Goal: Task Accomplishment & Management: Use online tool/utility

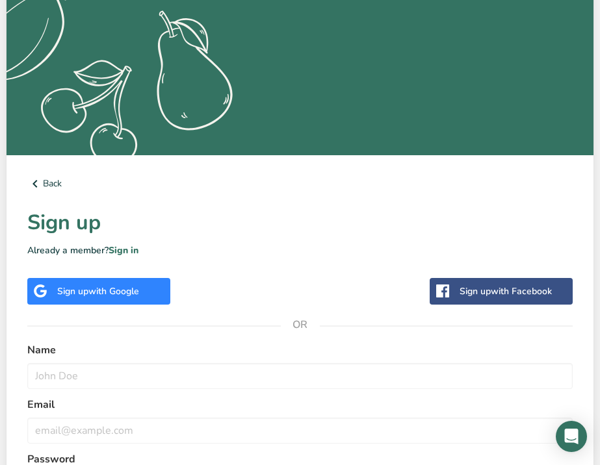
scroll to position [135, 0]
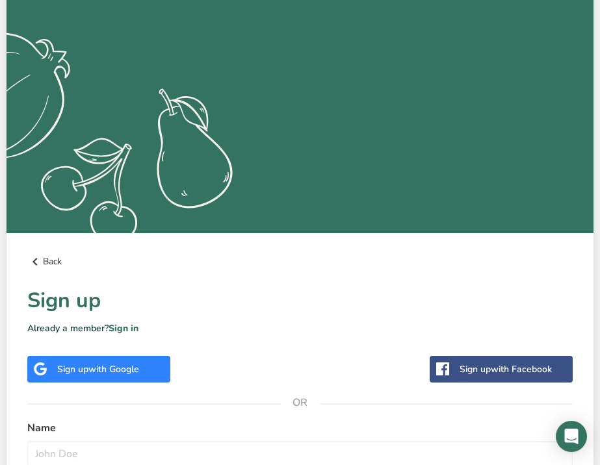
click at [57, 261] on link "Back" at bounding box center [299, 262] width 545 height 16
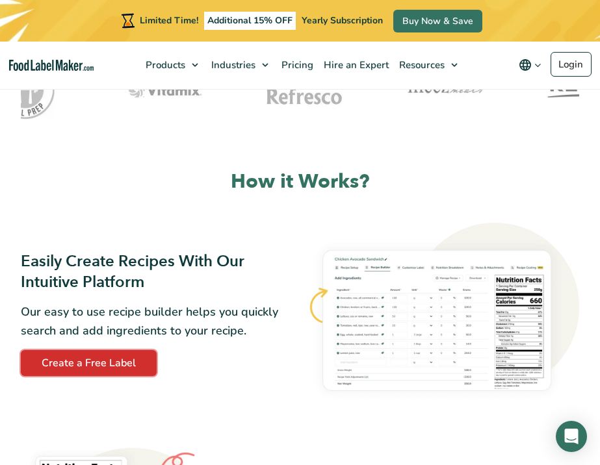
click at [137, 367] on link "Create a Free Label" at bounding box center [89, 363] width 136 height 26
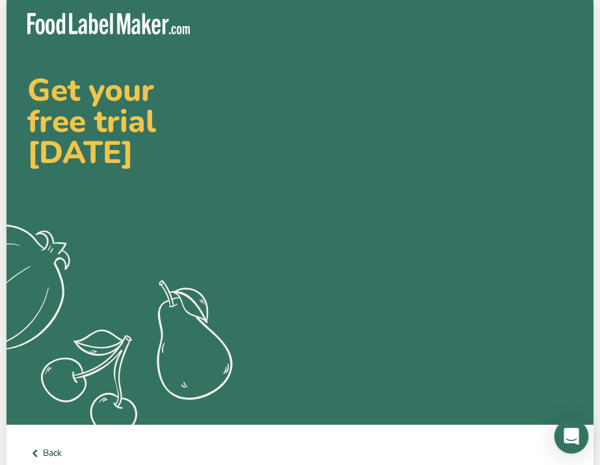
click at [560, 439] on div "Open Intercom Messenger" at bounding box center [572, 437] width 34 height 34
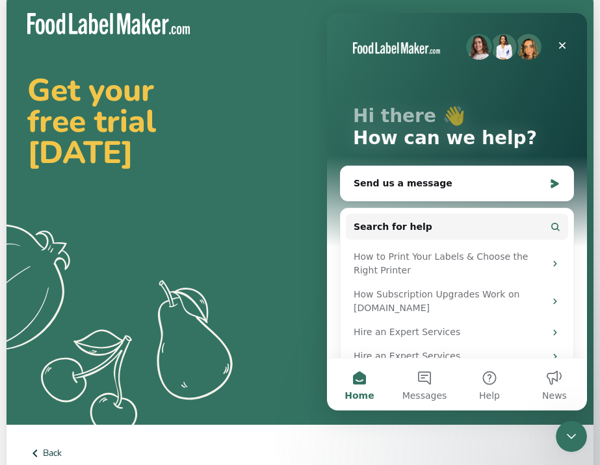
click at [585, 430] on div "Close Intercom Messenger" at bounding box center [569, 434] width 31 height 31
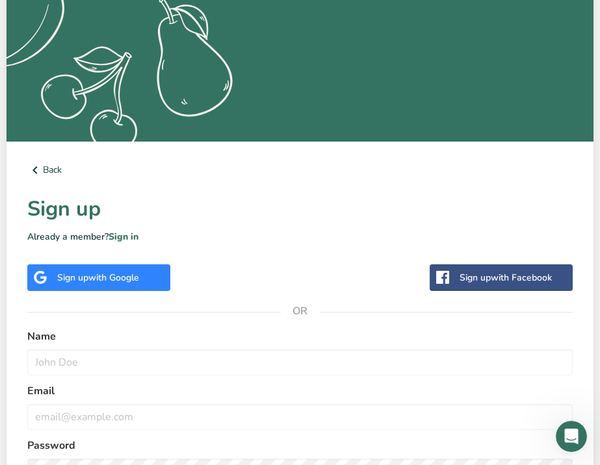
scroll to position [338, 0]
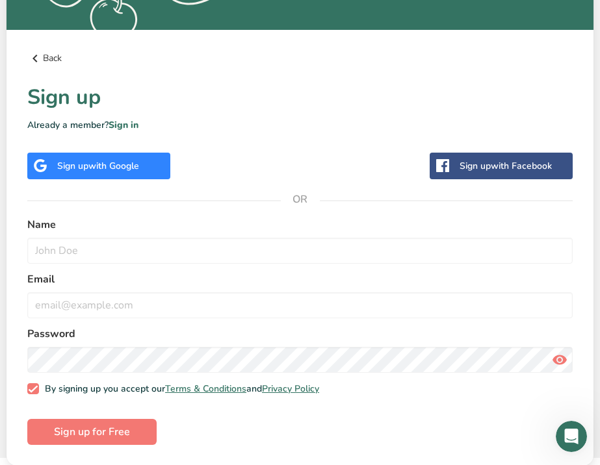
click at [49, 53] on link "Back" at bounding box center [299, 59] width 545 height 16
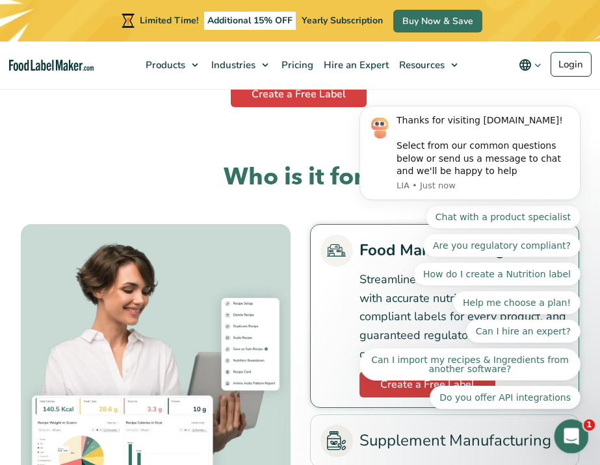
click at [578, 430] on icon "Open Intercom Messenger" at bounding box center [569, 435] width 21 height 21
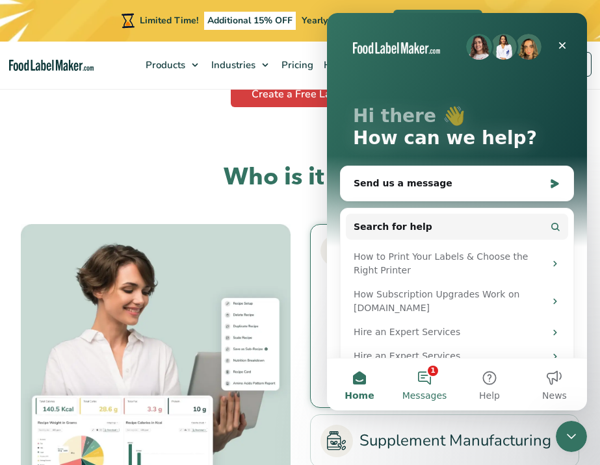
click at [432, 397] on span "Messages" at bounding box center [424, 395] width 45 height 9
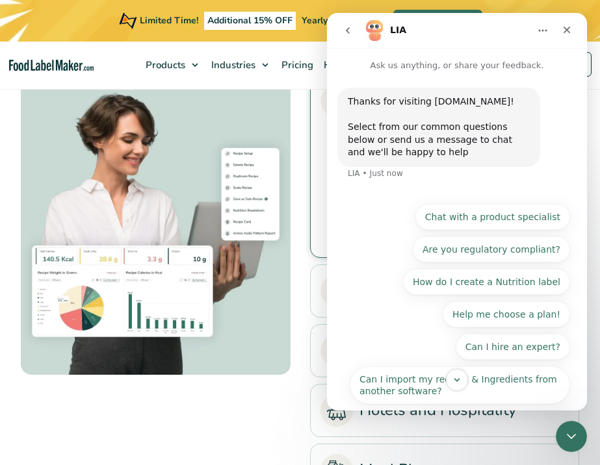
scroll to position [2288, 0]
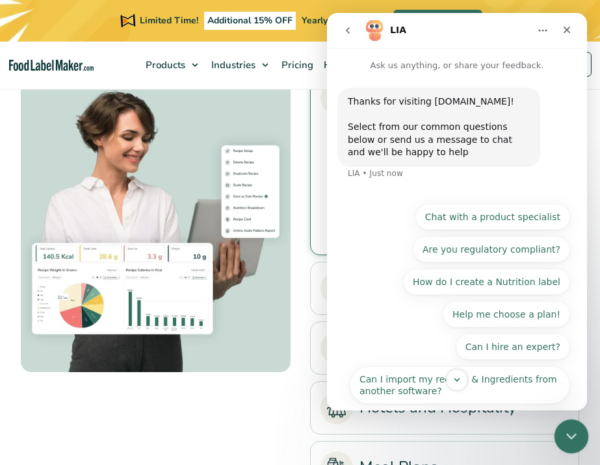
click at [573, 432] on icon "Close Intercom Messenger" at bounding box center [570, 435] width 16 height 16
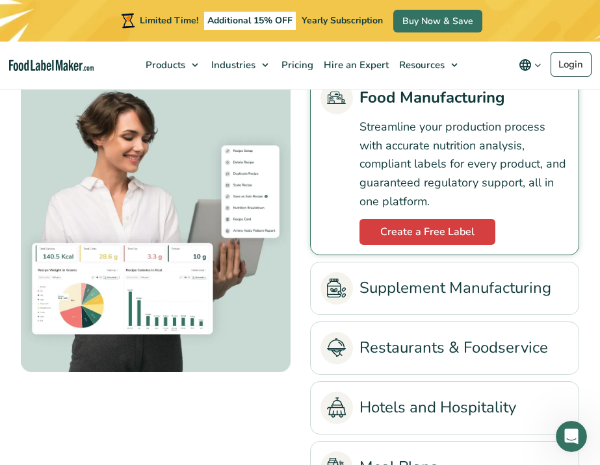
scroll to position [47, 0]
